Goal: Task Accomplishment & Management: Manage account settings

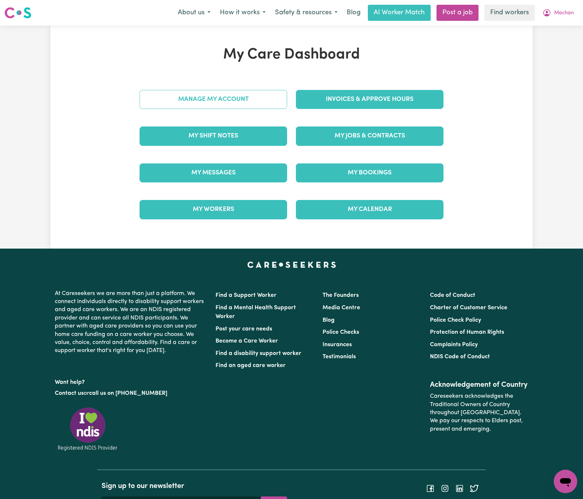
click at [272, 99] on link "Manage My Account" at bounding box center [214, 99] width 148 height 19
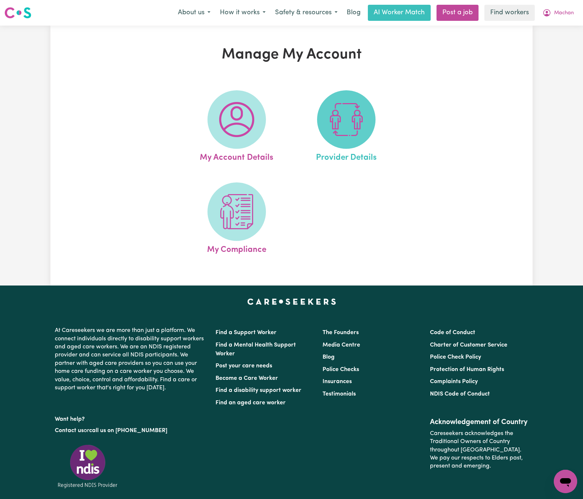
click at [369, 119] on span at bounding box center [346, 119] width 58 height 58
select select "NDIS_FUNDING_PLAN_MANAGED"
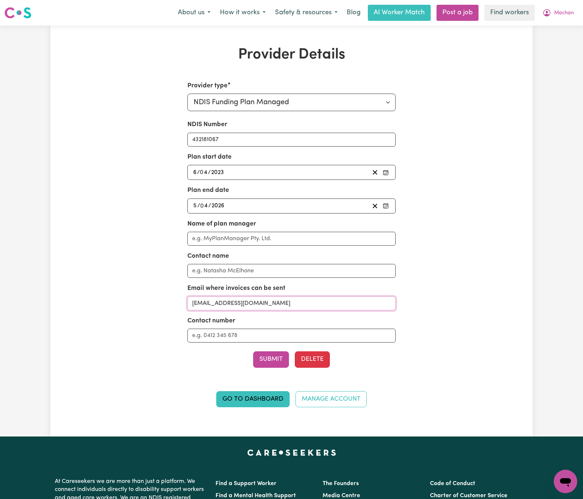
drag, startPoint x: 286, startPoint y: 306, endPoint x: 146, endPoint y: 306, distance: 140.2
click at [146, 306] on div "Provider type Select your provider type... Privately Aged Care / Home Care Pack…" at bounding box center [291, 248] width 313 height 335
click at [568, 9] on span "Machan" at bounding box center [564, 13] width 20 height 8
click at [572, 42] on link "Logout" at bounding box center [549, 42] width 58 height 14
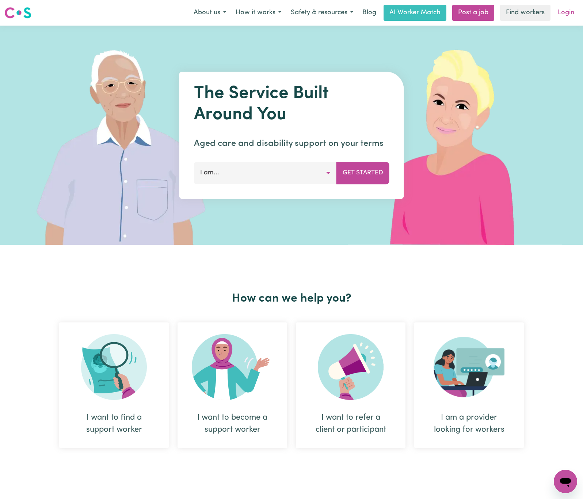
click at [566, 15] on link "Login" at bounding box center [565, 13] width 25 height 16
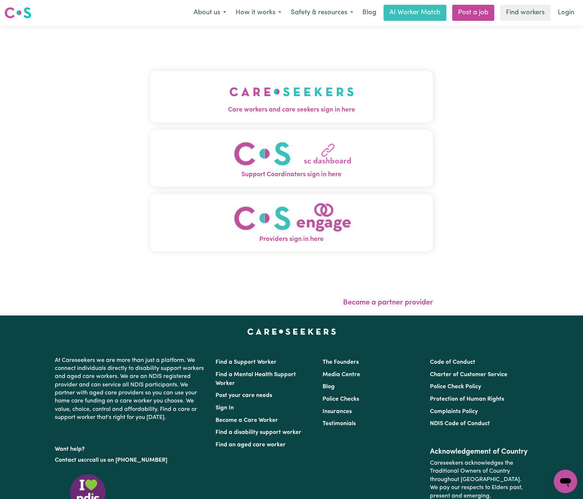
drag, startPoint x: 236, startPoint y: 101, endPoint x: 227, endPoint y: 104, distance: 9.2
click at [236, 101] on img "Care workers and care seekers sign in here" at bounding box center [291, 91] width 125 height 27
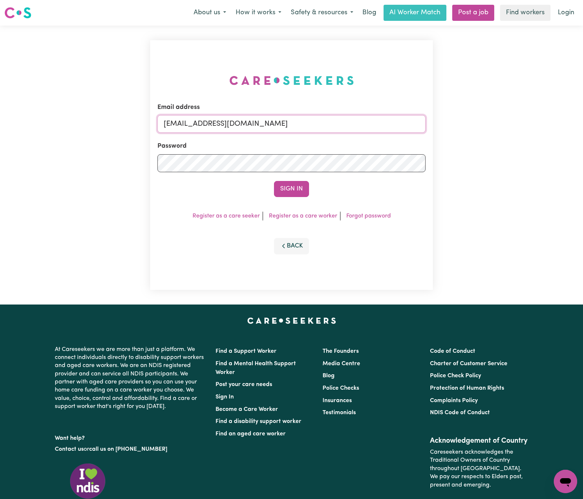
drag, startPoint x: 201, startPoint y: 120, endPoint x: 592, endPoint y: 117, distance: 391.5
click at [583, 117] on html "Menu About us How it works Safety & resources Blog AI Worker Match Post a job F…" at bounding box center [291, 297] width 583 height 595
paste input "[EMAIL_ADDRESS][DOMAIN_NAME]"
type input "superuser~[EMAIL_ADDRESS][DOMAIN_NAME]"
click at [274, 181] on button "Sign In" at bounding box center [291, 189] width 35 height 16
